Goal: Information Seeking & Learning: Learn about a topic

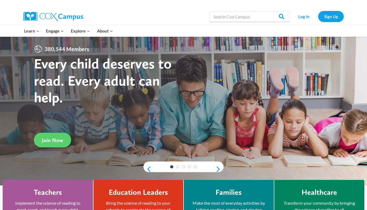
scroll to position [6, 0]
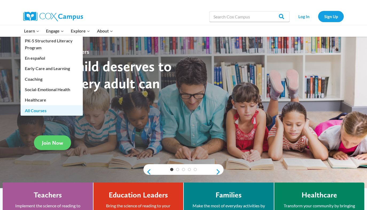
click at [34, 110] on link "All Courses" at bounding box center [52, 110] width 62 height 10
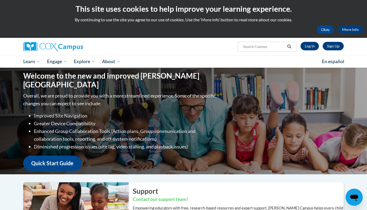
scroll to position [3, 0]
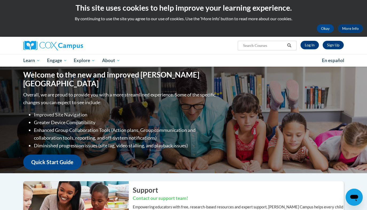
click at [255, 48] on input "Search..." at bounding box center [263, 45] width 43 height 6
type input "k-3rd"
click at [289, 46] on icon "Search" at bounding box center [289, 45] width 5 height 4
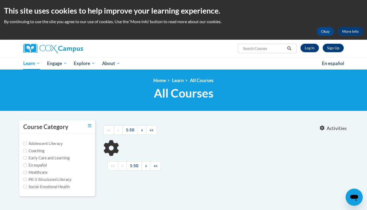
type input "k-3rd"
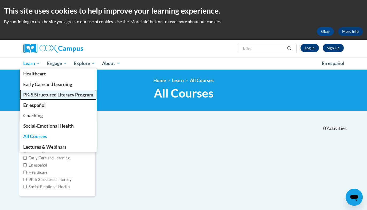
click at [35, 95] on span "PK-5 Structured Literacy Program" at bounding box center [58, 95] width 70 height 6
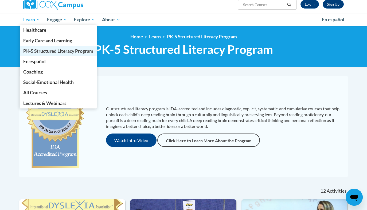
scroll to position [42, 0]
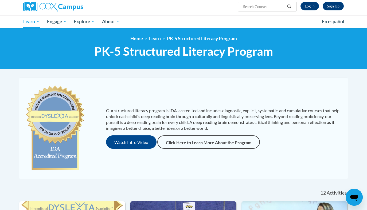
click at [170, 105] on div "Our structured literacy program is IDA-accredited and includes diagnostic, expl…" at bounding box center [183, 128] width 325 height 91
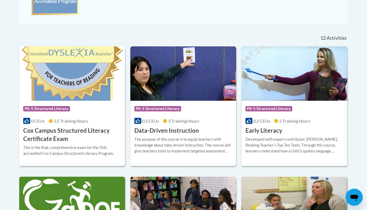
scroll to position [197, 0]
